Goal: Task Accomplishment & Management: Use online tool/utility

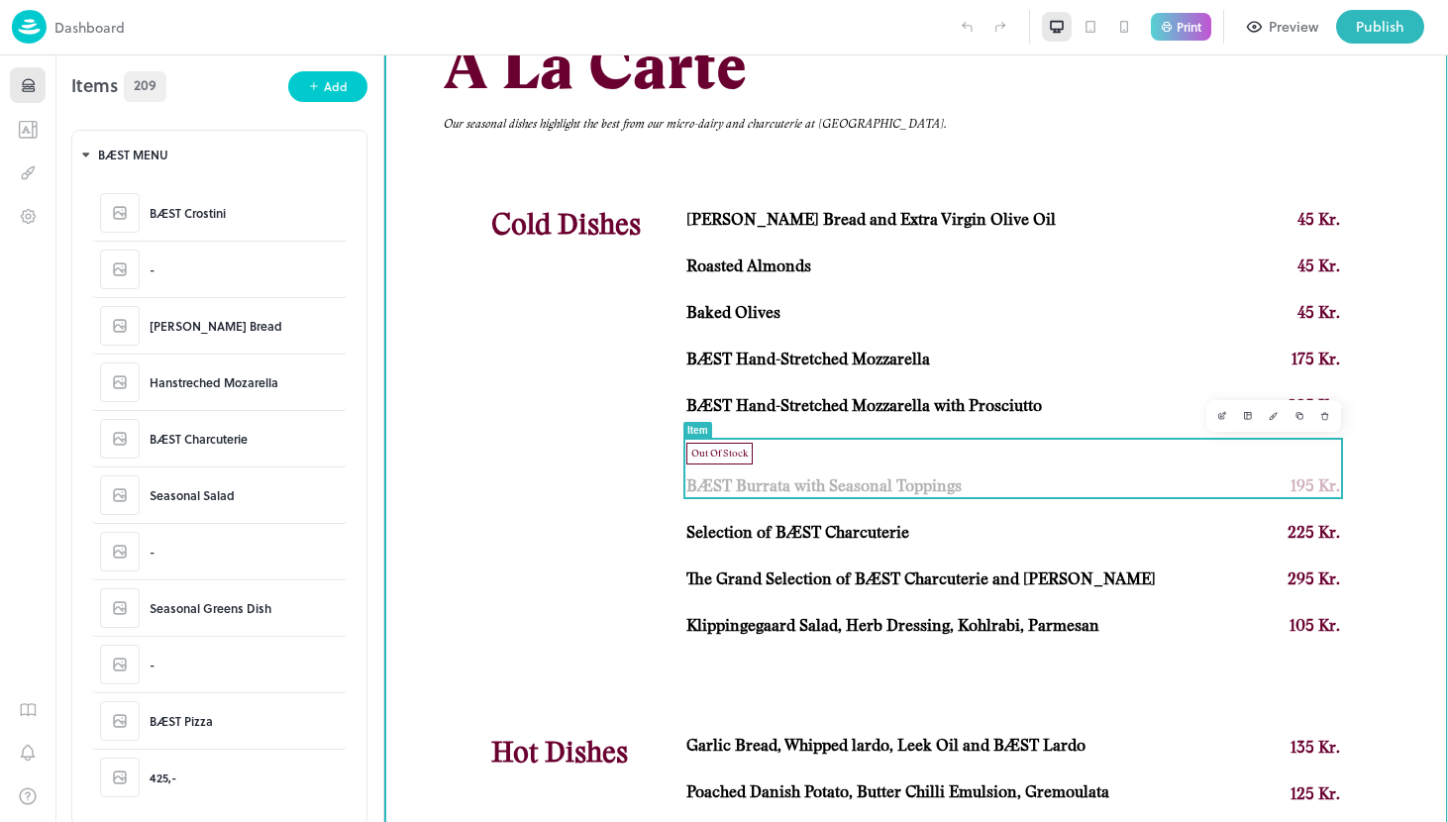
scroll to position [270, 0]
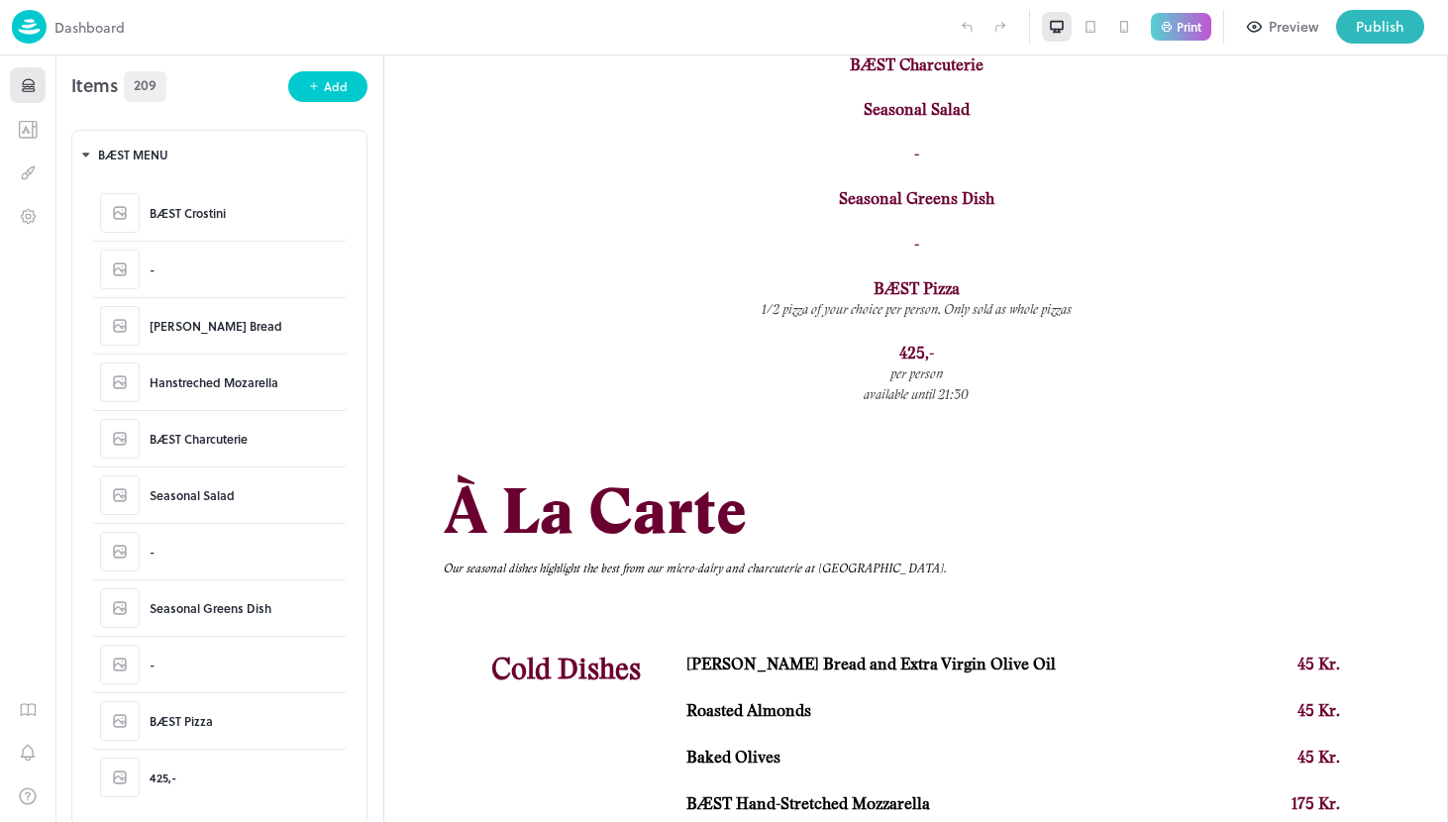
click at [1277, 30] on div "Preview" at bounding box center [1293, 27] width 50 height 22
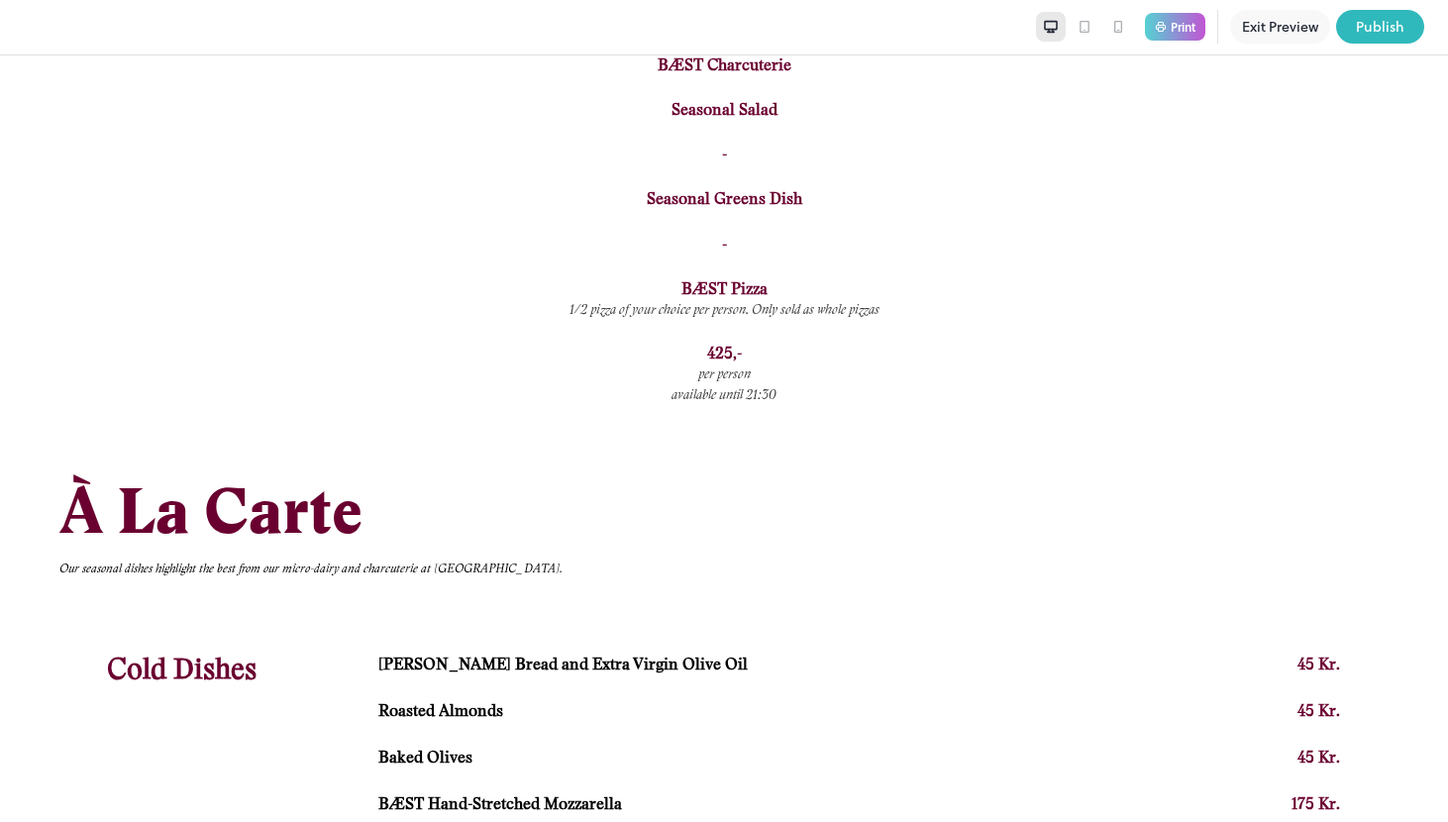
click at [1275, 29] on button "Exit Preview" at bounding box center [1280, 27] width 100 height 34
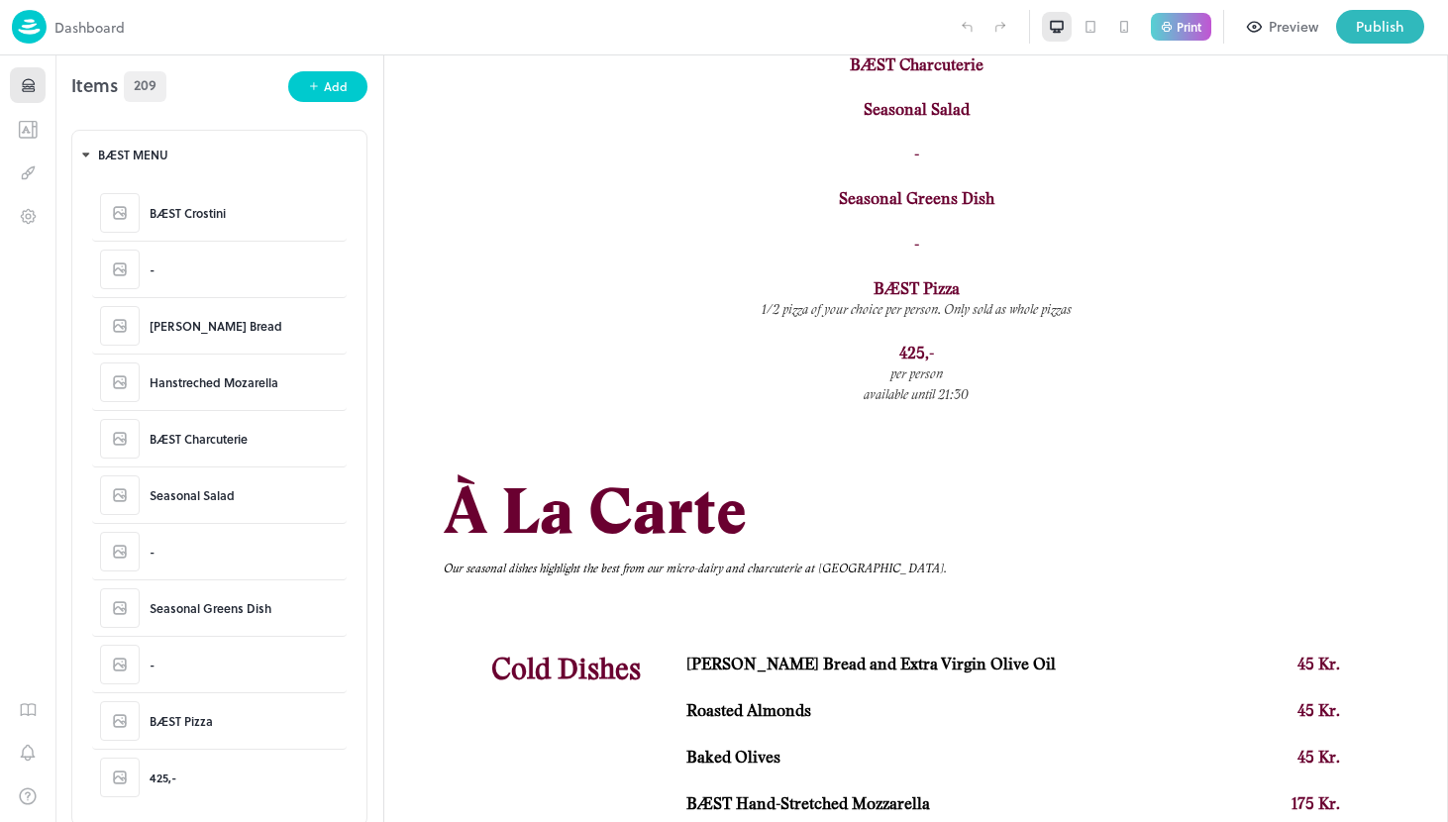
click at [1172, 32] on div "Print" at bounding box center [1181, 27] width 60 height 29
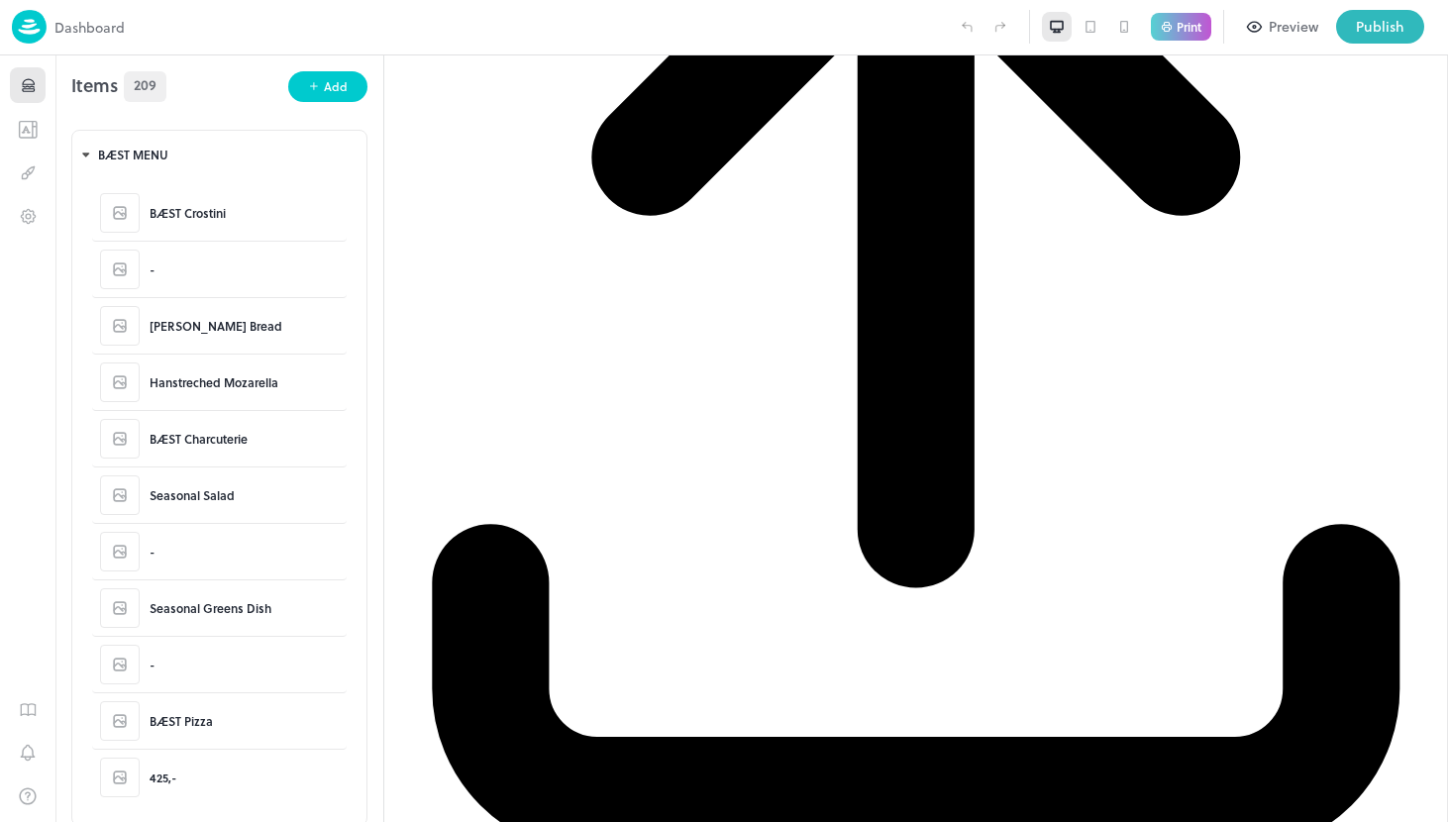
scroll to position [823, 0]
click at [1418, 27] on icon at bounding box center [1421, 27] width 25 height 25
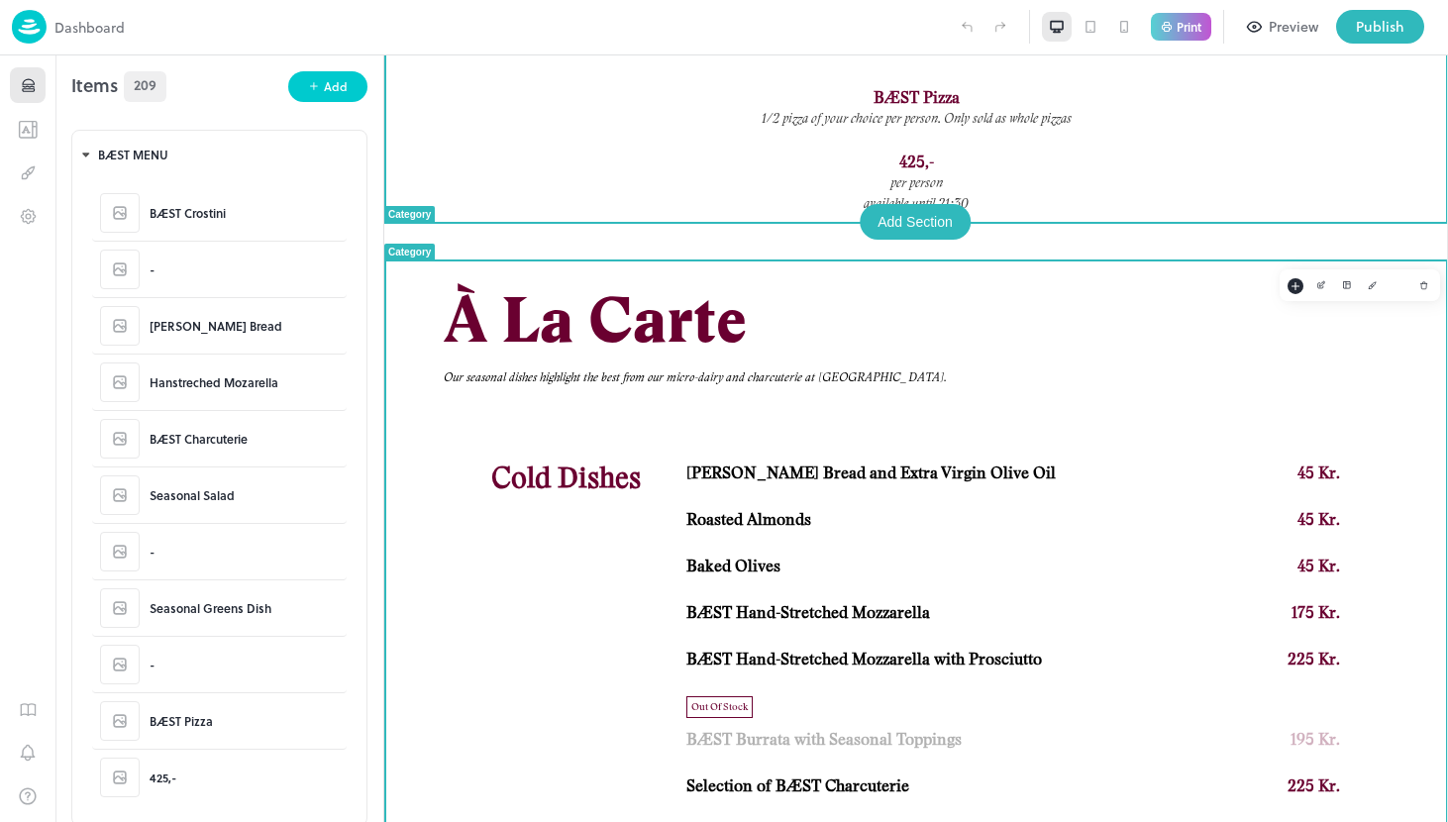
scroll to position [588, 0]
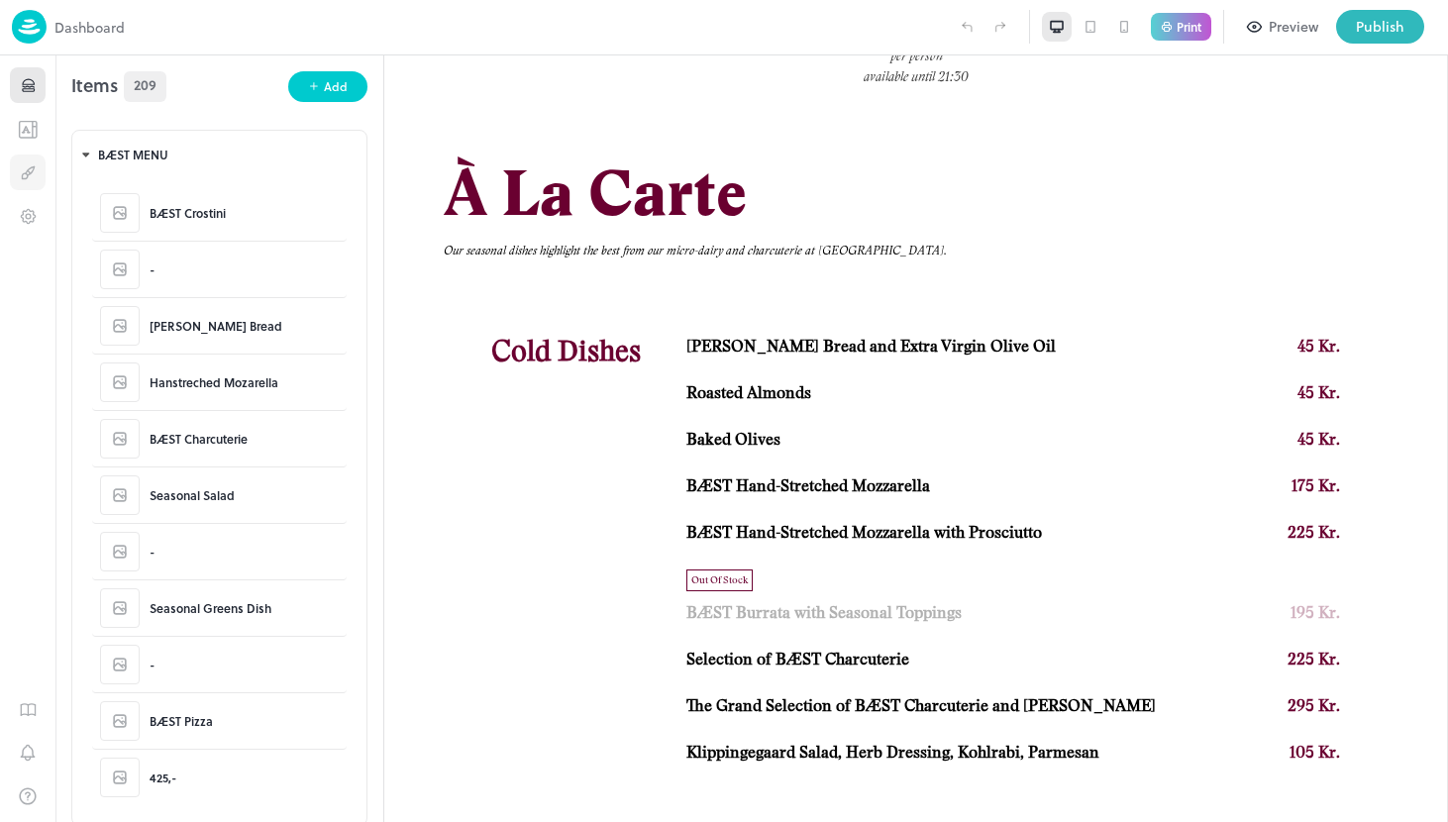
click at [31, 180] on icon "Design" at bounding box center [28, 172] width 19 height 19
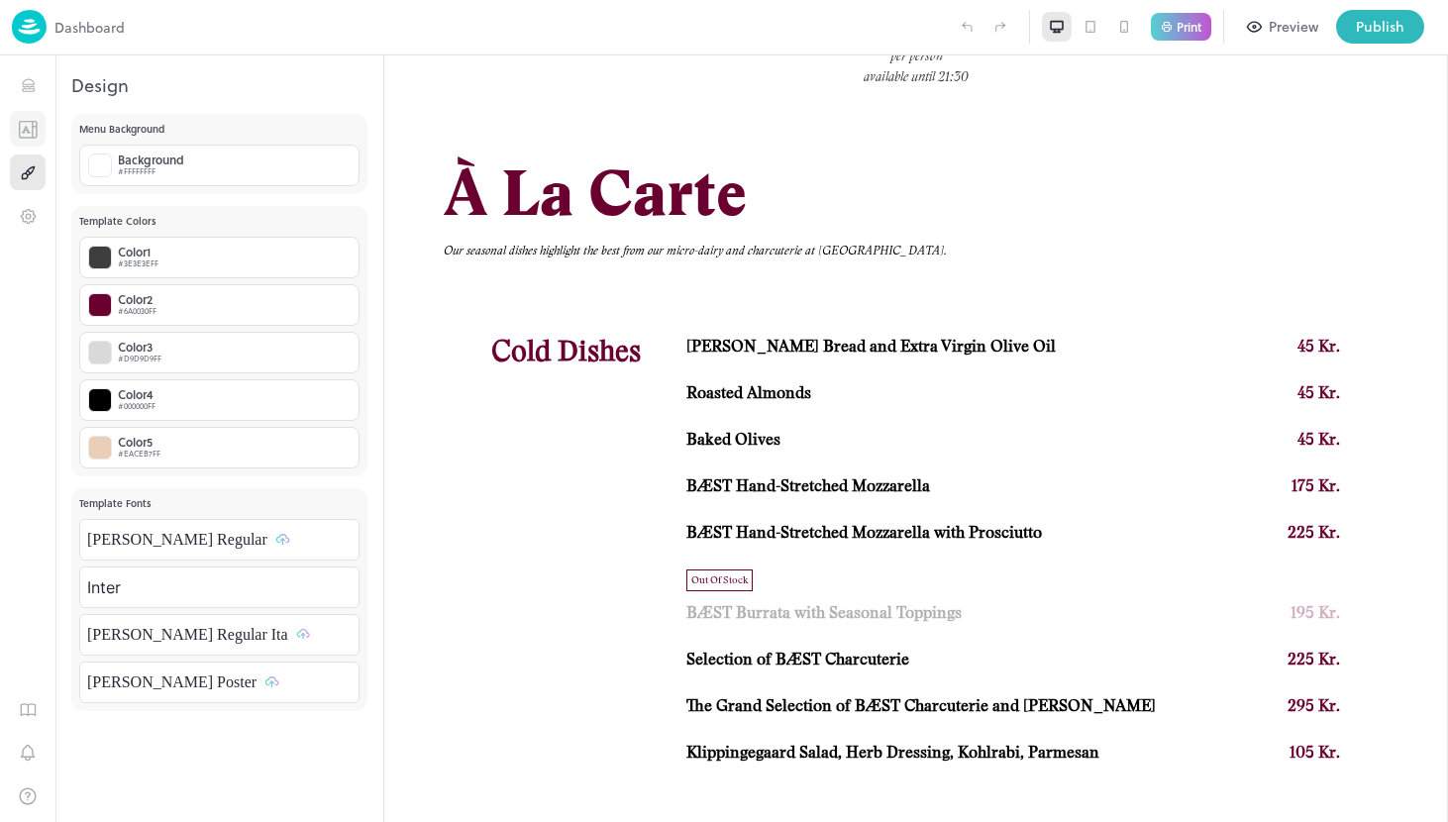
click at [33, 122] on icon "Templates" at bounding box center [33, 129] width 0 height 16
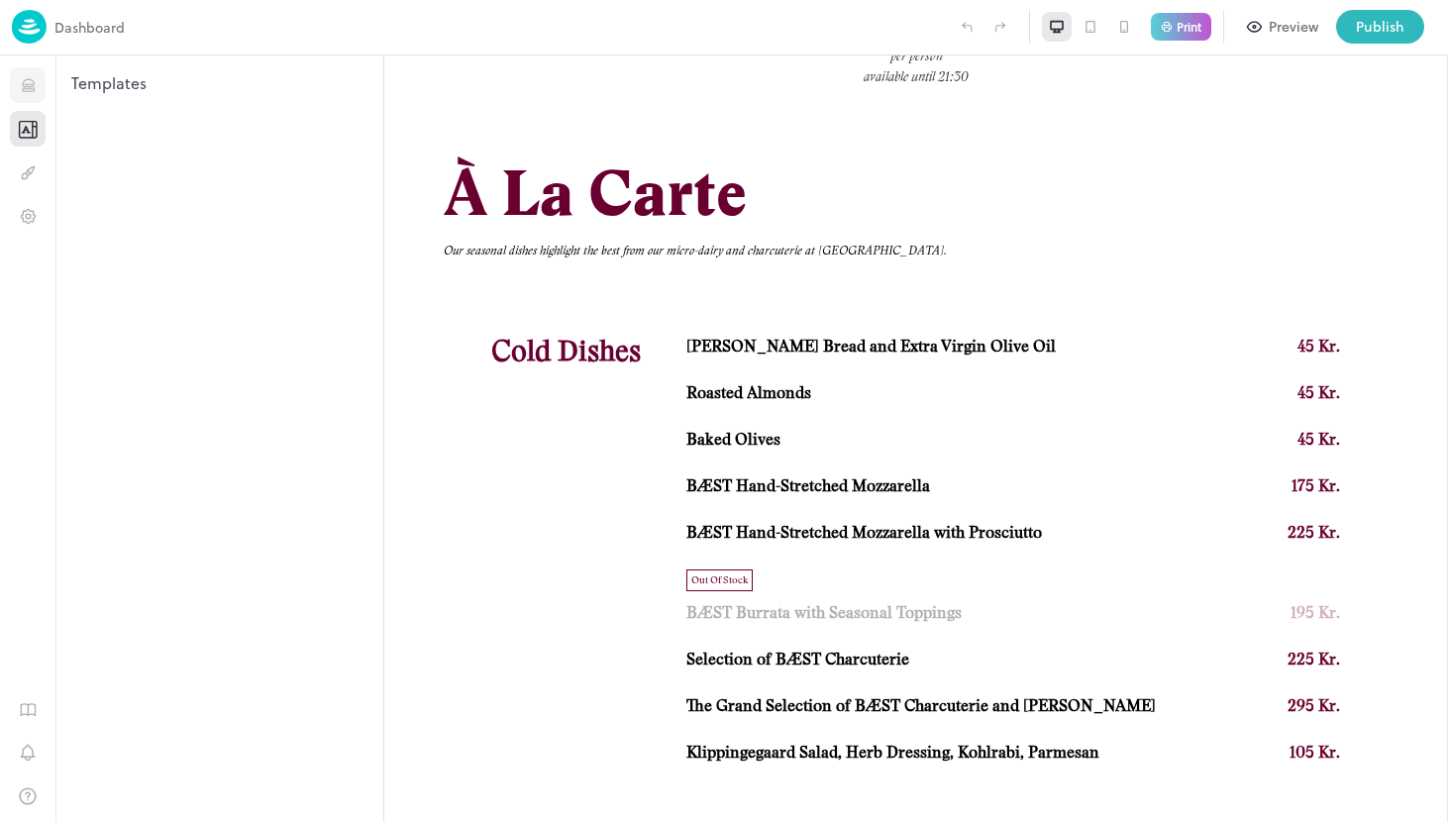
click at [33, 88] on icon "Items" at bounding box center [28, 89] width 12 height 2
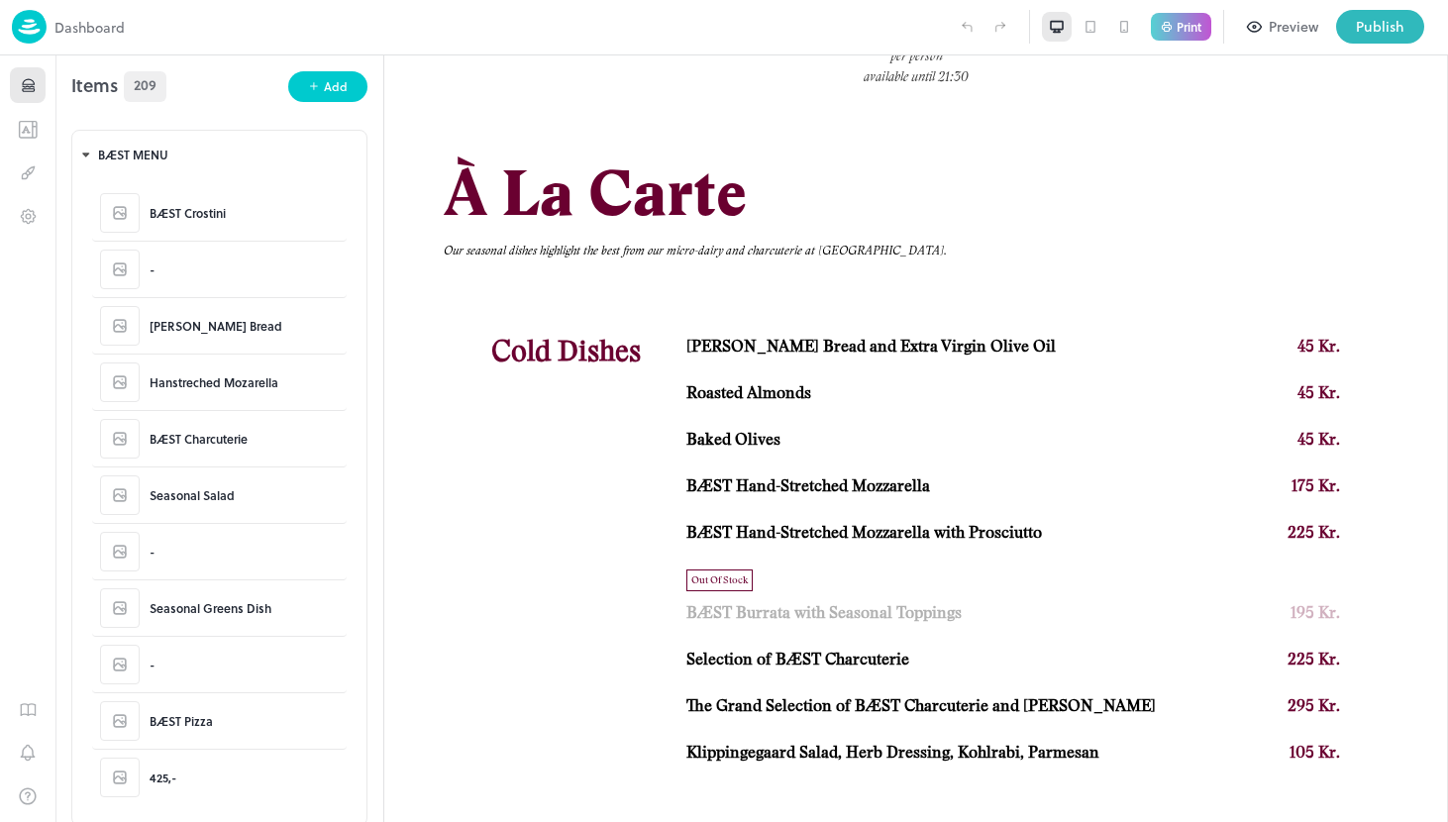
click at [33, 88] on icon "Items" at bounding box center [28, 89] width 12 height 2
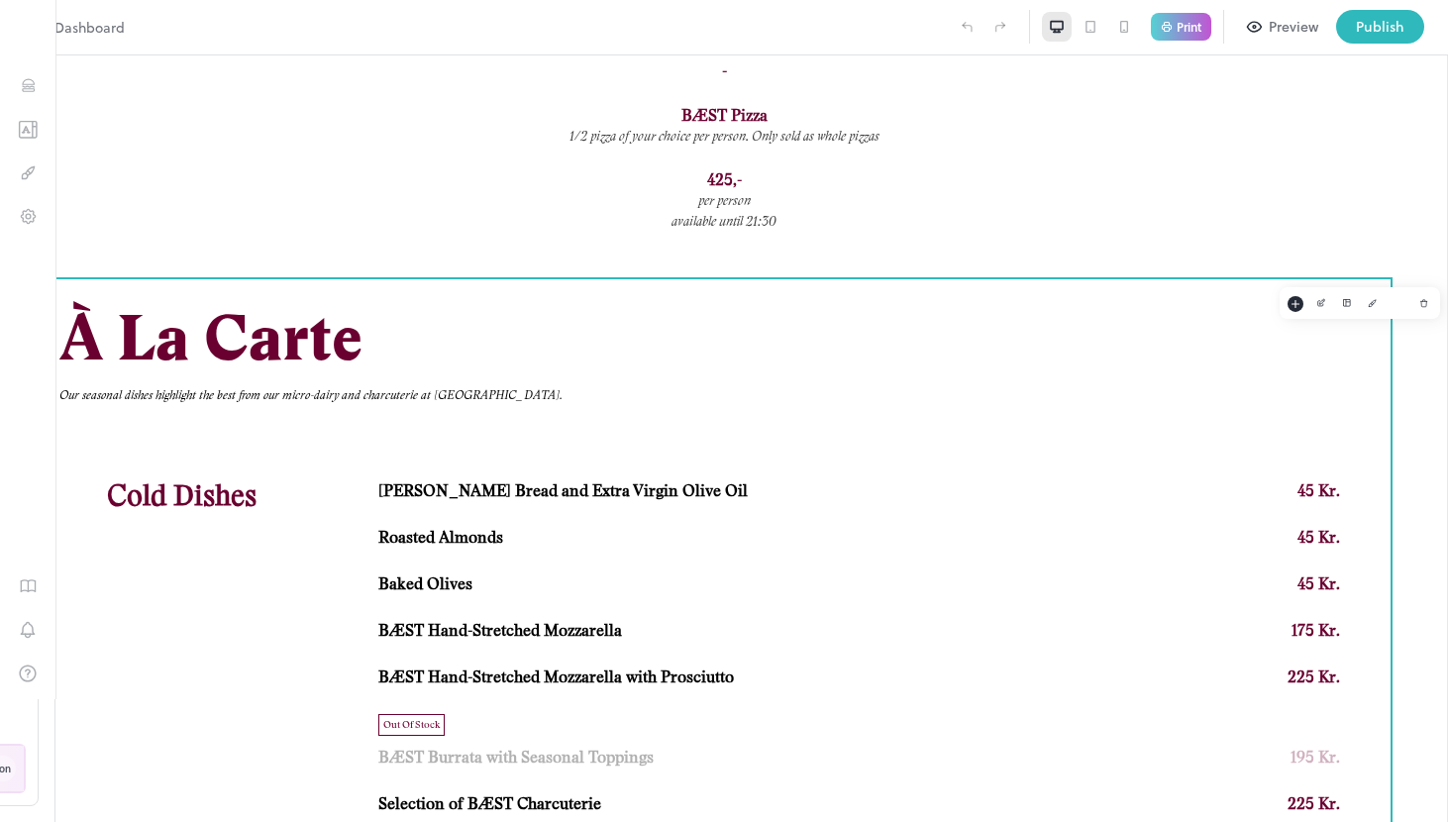
scroll to position [416, 0]
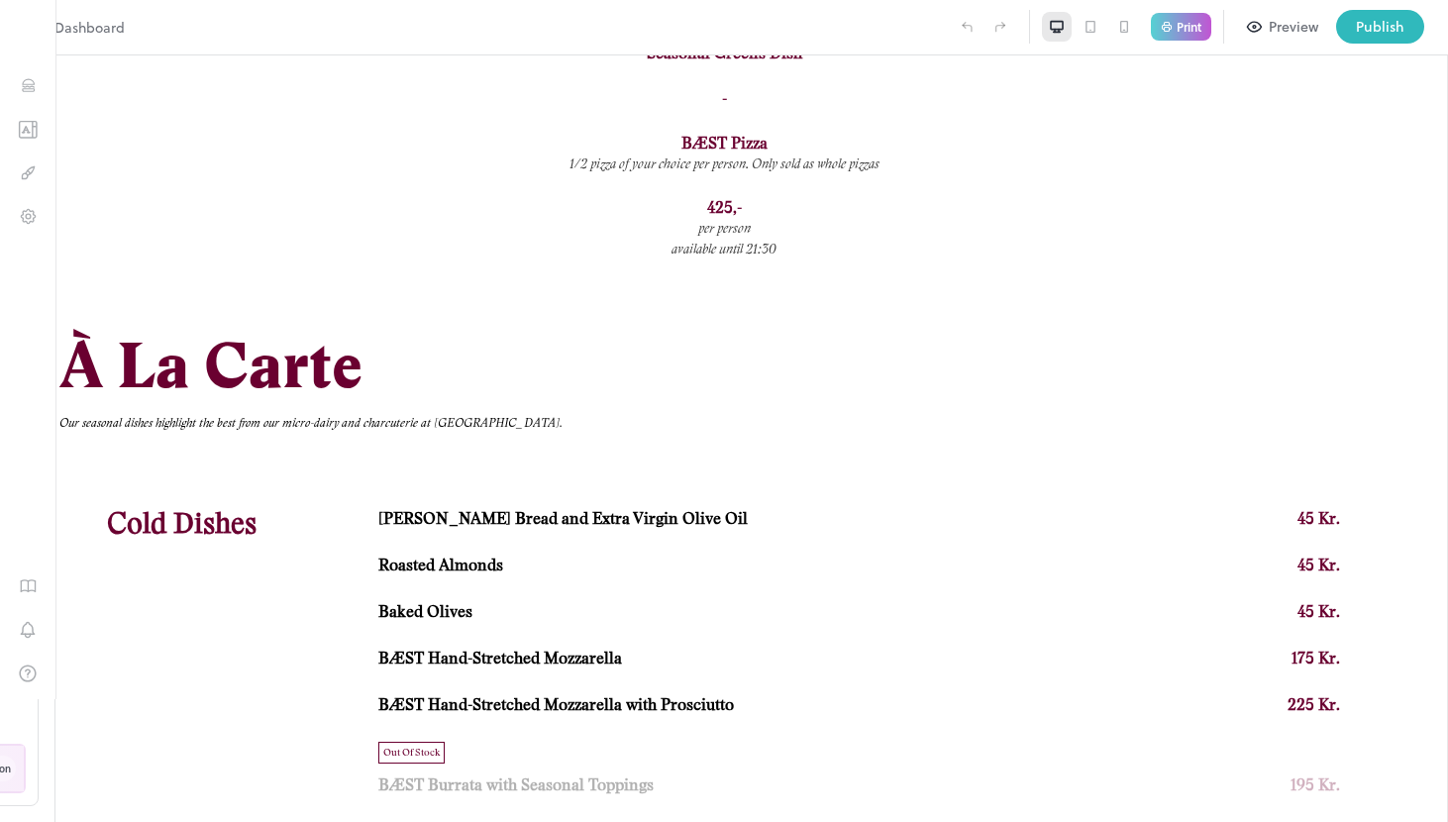
click at [1283, 24] on div "Preview" at bounding box center [1293, 27] width 50 height 22
click at [1283, 24] on button "Exit Preview" at bounding box center [1280, 27] width 100 height 34
click at [1174, 33] on div "Print" at bounding box center [1181, 27] width 60 height 29
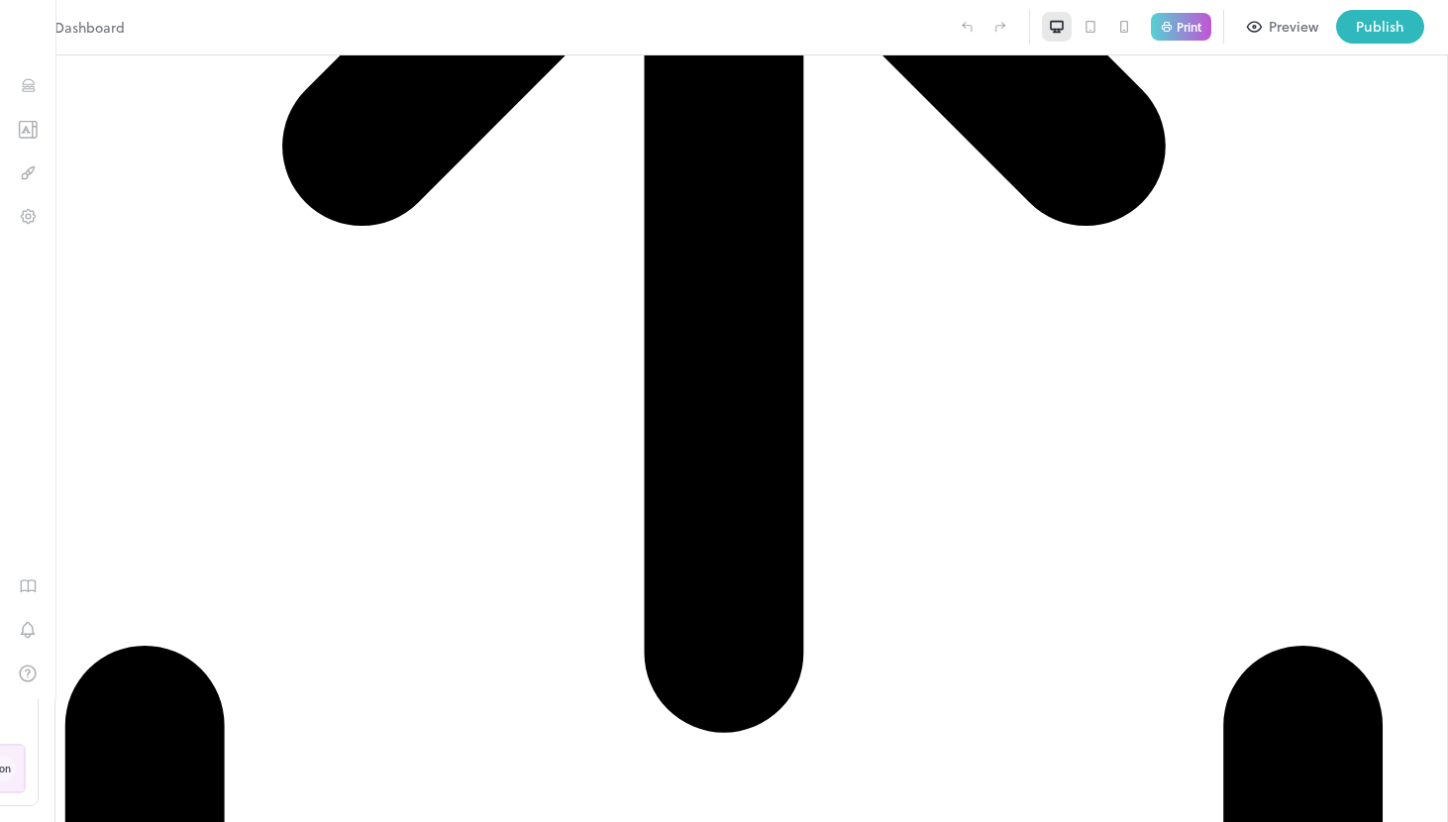
click at [1419, 26] on icon at bounding box center [1422, 28] width 10 height 10
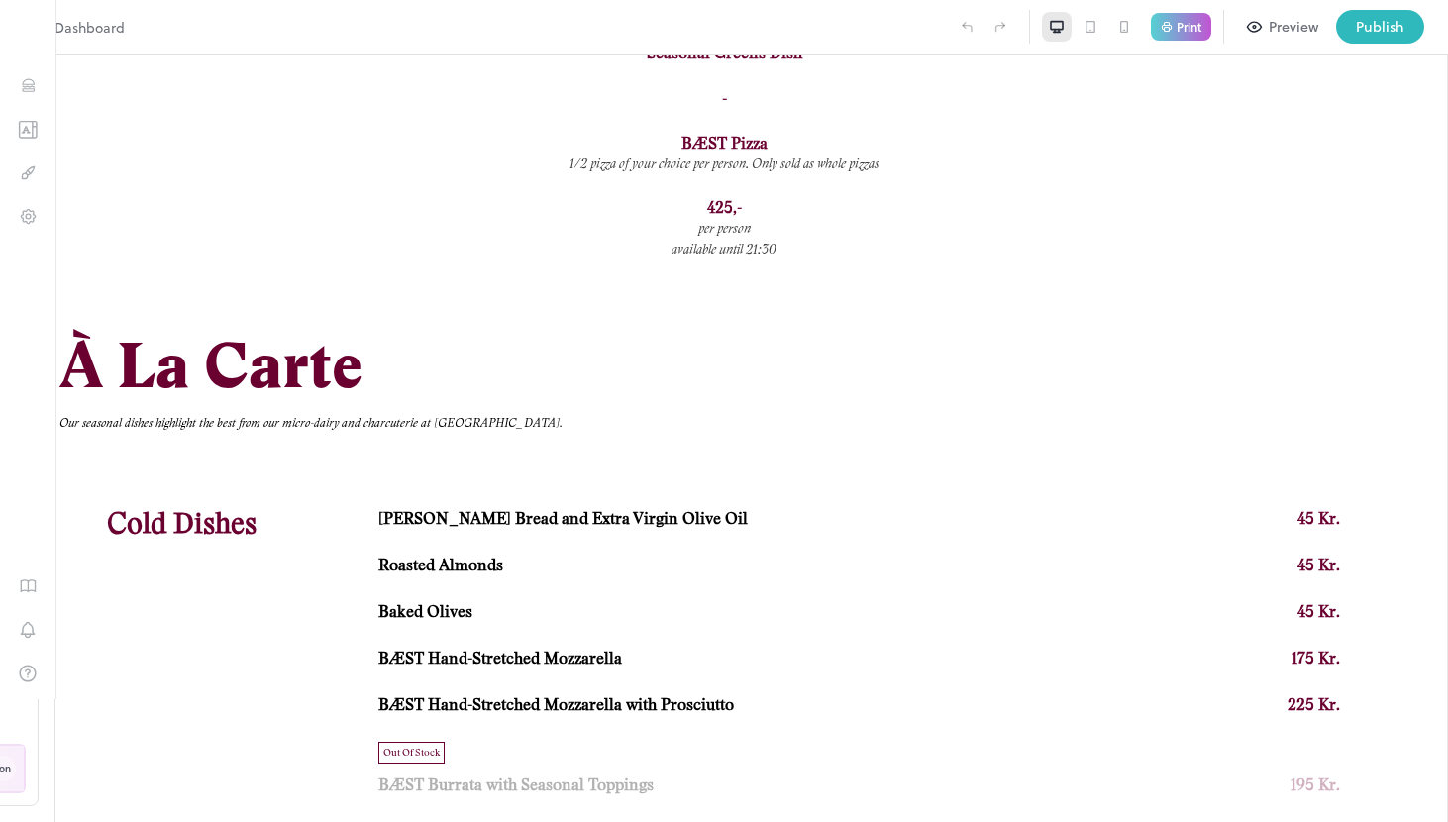
click at [1169, 37] on div "Print" at bounding box center [1181, 27] width 60 height 29
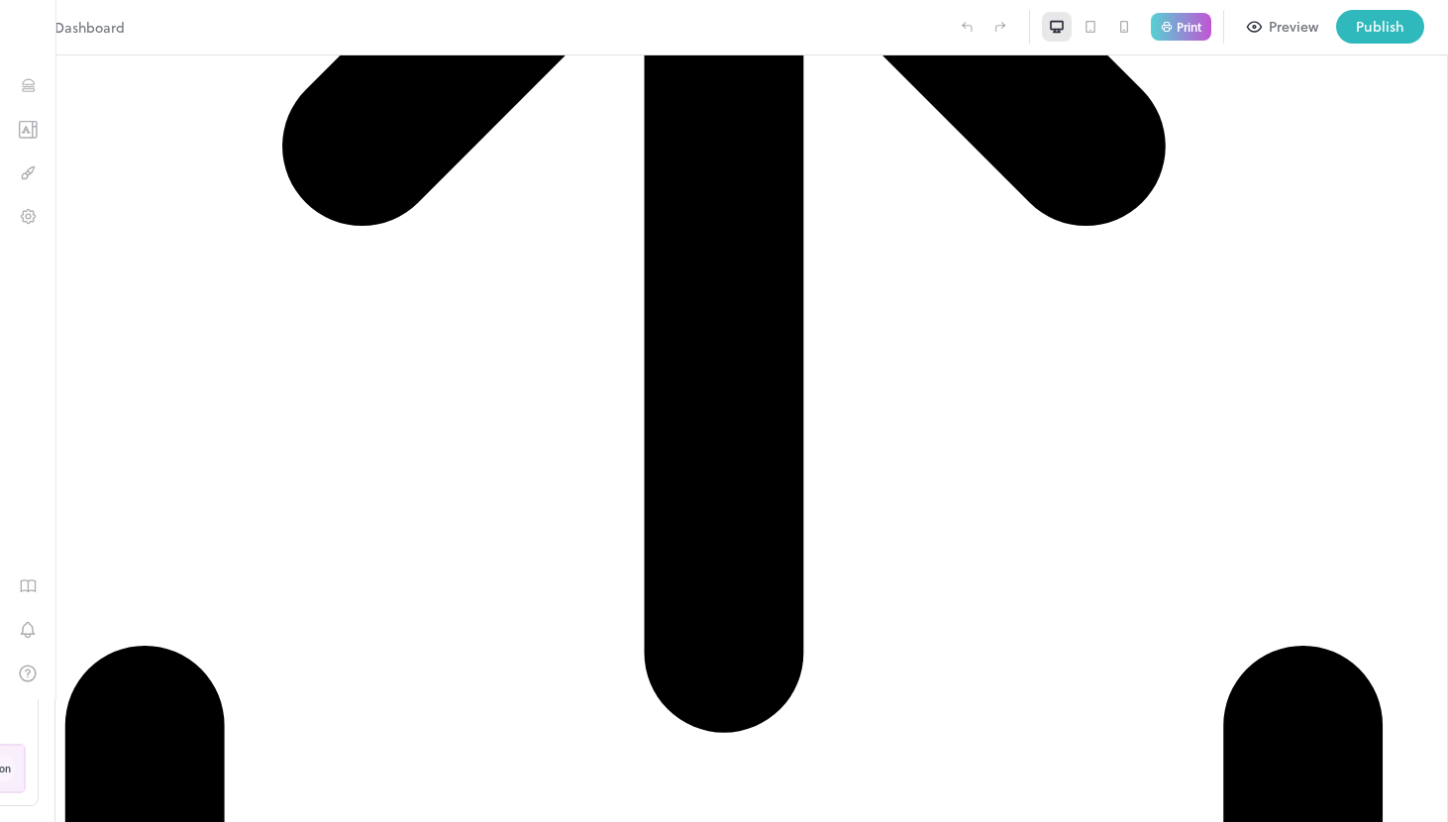
click at [1414, 25] on icon at bounding box center [1421, 27] width 25 height 25
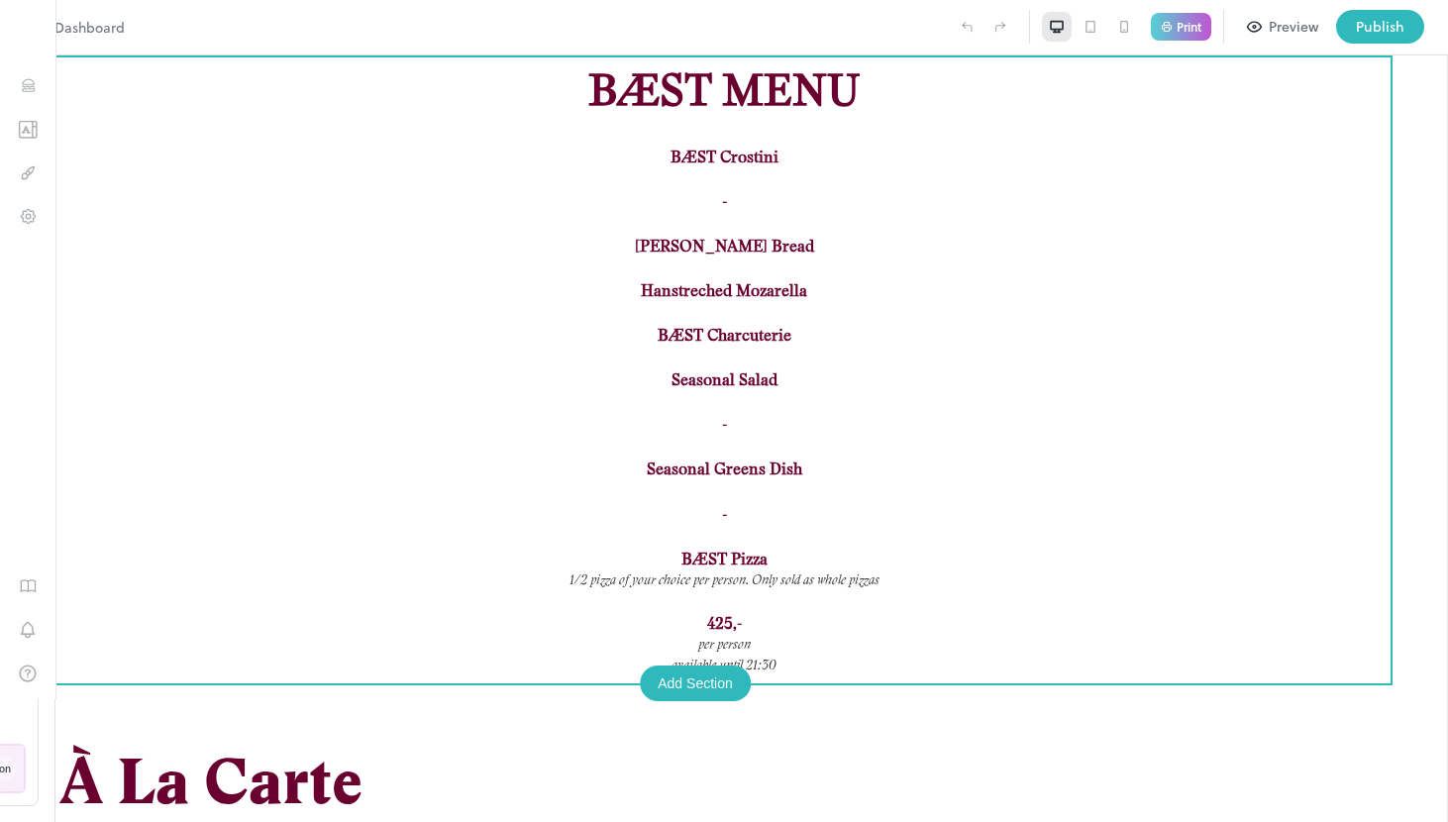
click at [1173, 28] on div "Print" at bounding box center [1181, 27] width 60 height 29
